Goal: Information Seeking & Learning: Learn about a topic

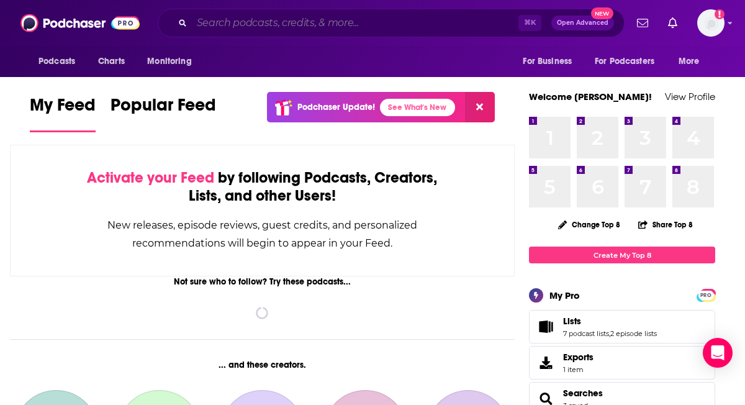
click at [252, 26] on input "Search podcasts, credits, & more..." at bounding box center [355, 23] width 326 height 20
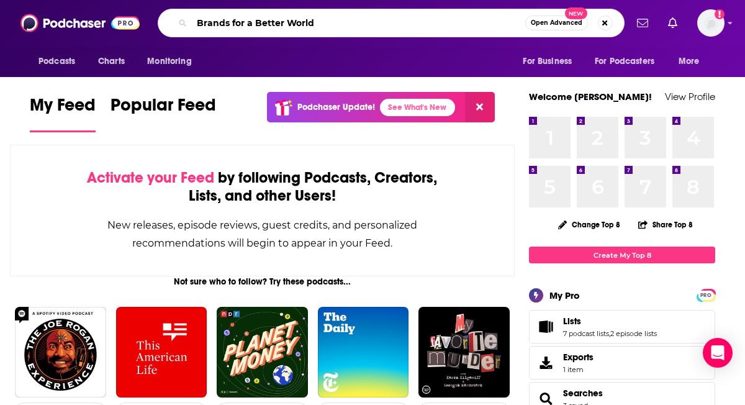
type input "Brands for a Better World"
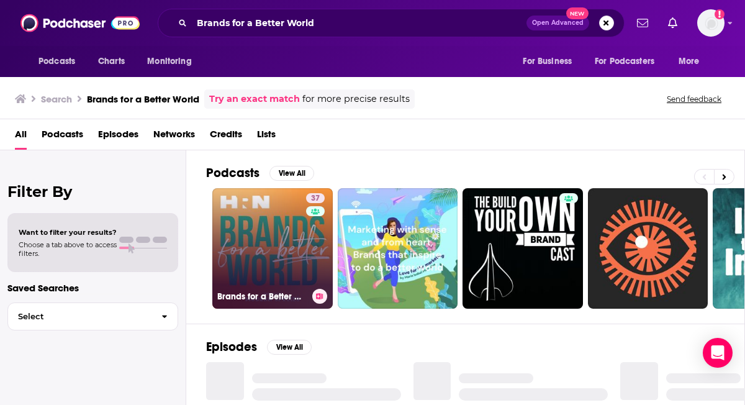
click at [281, 261] on link "37 Brands for a Better World (formerly Evolve CPG)" at bounding box center [272, 248] width 120 height 120
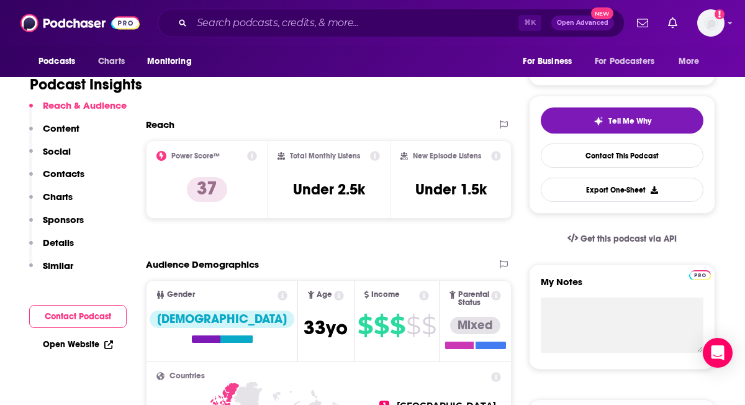
scroll to position [247, 0]
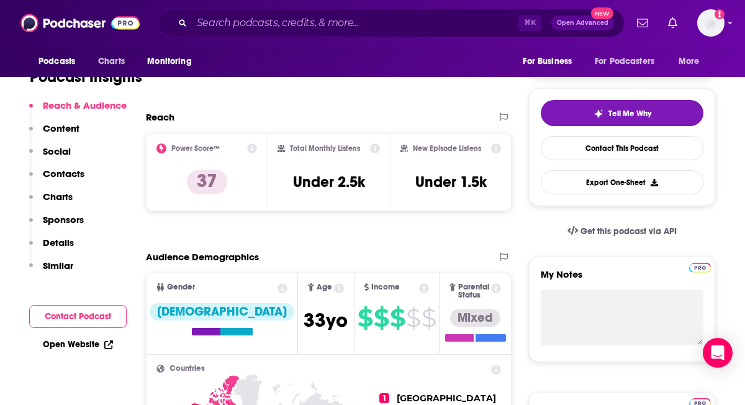
click at [370, 153] on icon at bounding box center [375, 148] width 10 height 10
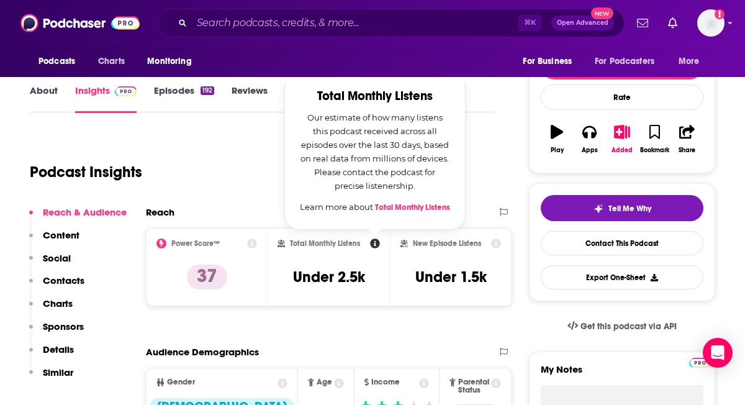
scroll to position [151, 0]
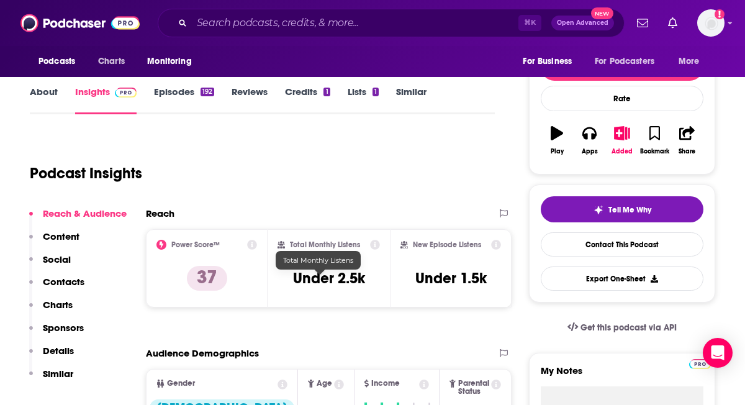
click at [340, 279] on h3 "Under 2.5k" at bounding box center [329, 278] width 72 height 19
click at [331, 287] on h3 "Under 2.5k" at bounding box center [329, 278] width 72 height 19
